Goal: Transaction & Acquisition: Purchase product/service

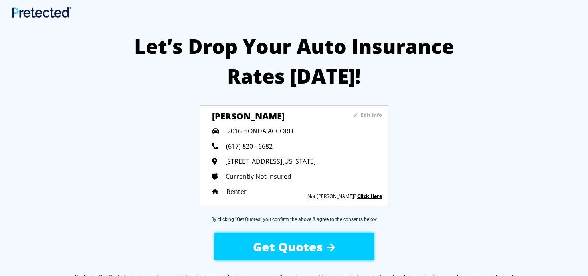
click at [346, 238] on div "Get Quotes" at bounding box center [293, 247] width 135 height 28
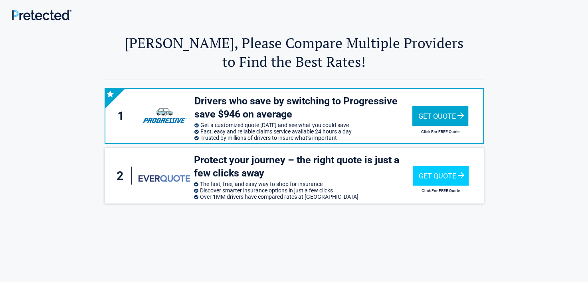
click at [461, 120] on div "Get Quote" at bounding box center [440, 116] width 56 height 20
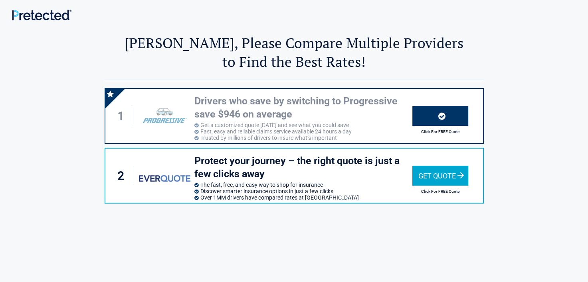
click at [460, 176] on div "Get Quote" at bounding box center [440, 176] width 56 height 20
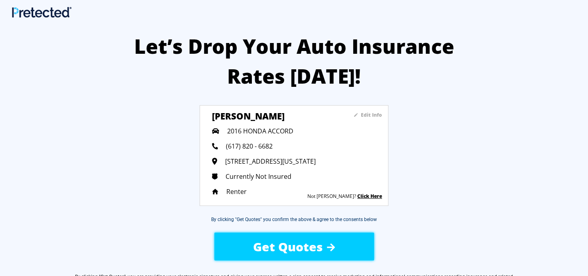
click at [317, 249] on span "Get Quotes" at bounding box center [288, 247] width 70 height 16
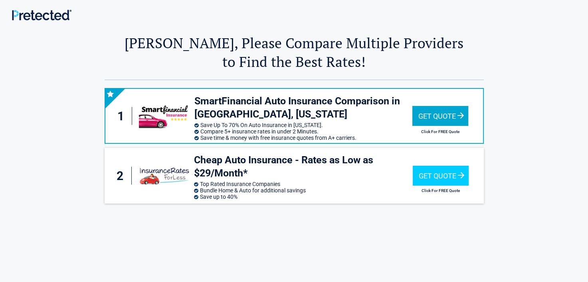
click at [437, 116] on div "Get Quote" at bounding box center [440, 116] width 56 height 20
